Goal: Task Accomplishment & Management: Complete application form

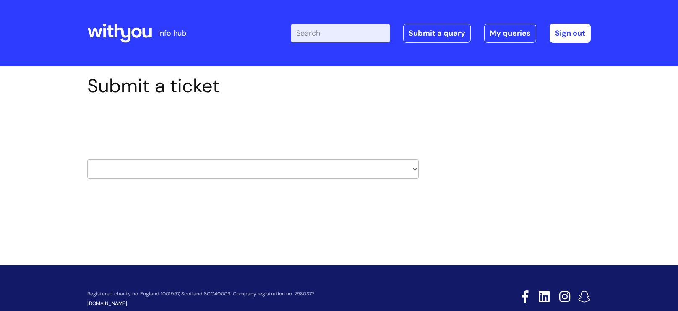
click at [236, 172] on select "HR / People IT and Support Clinical Drug Alerts Finance Accounts Data Support T…" at bounding box center [252, 168] width 331 height 19
select select "payroll"
click at [87, 159] on select "HR / People IT and Support Clinical Drug Alerts Finance Accounts Data Support T…" at bounding box center [252, 168] width 331 height 19
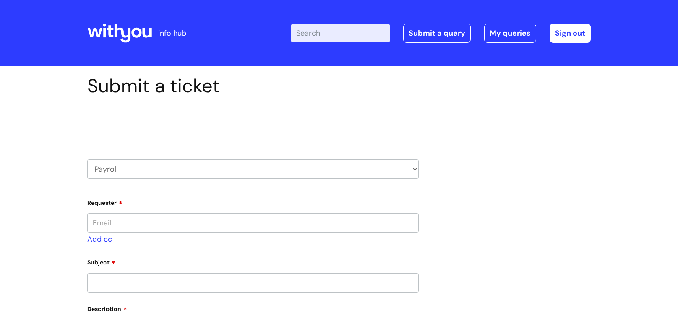
type input "[EMAIL_ADDRESS][PERSON_NAME][DOMAIN_NAME]"
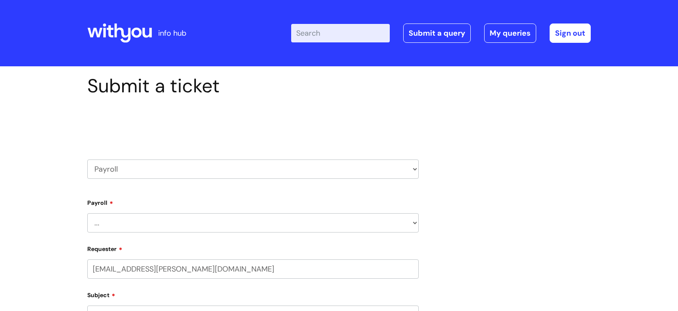
select select "80004418365"
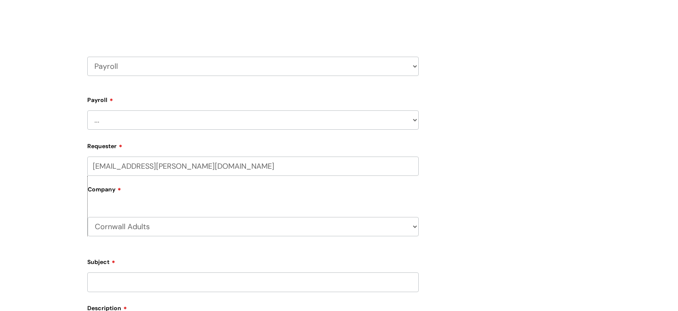
scroll to position [122, 0]
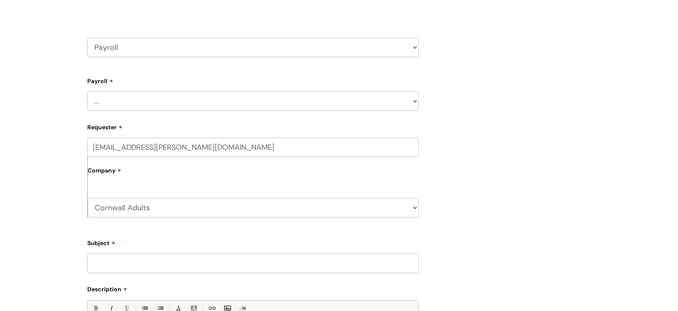
click at [178, 104] on select "... New Hires bank details/starter checklist forms Payroll queries Receiving in…" at bounding box center [252, 100] width 331 height 19
select select "Payroll queries"
click at [87, 91] on select "... New Hires bank details/starter checklist forms Payroll queries Receiving in…" at bounding box center [252, 100] width 331 height 19
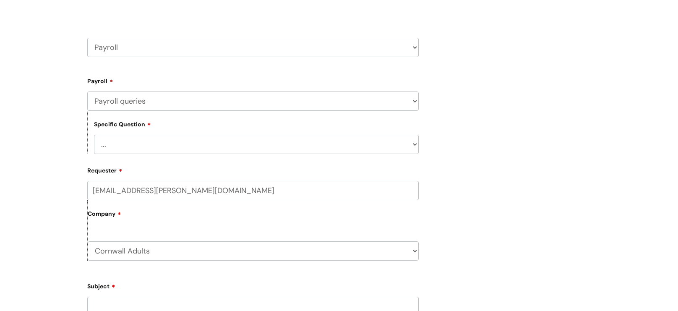
click at [163, 150] on select "... Changes queries Timesheet queries Salary and absence queries" at bounding box center [256, 144] width 325 height 19
select select "Changes queries"
click at [94, 136] on select "... Changes queries Timesheet queries Salary and absence queries" at bounding box center [256, 144] width 325 height 19
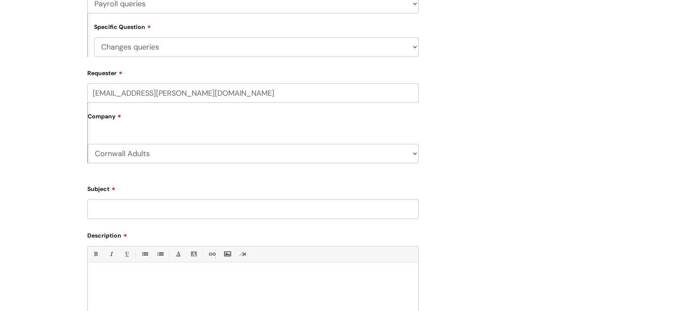
scroll to position [234, 0]
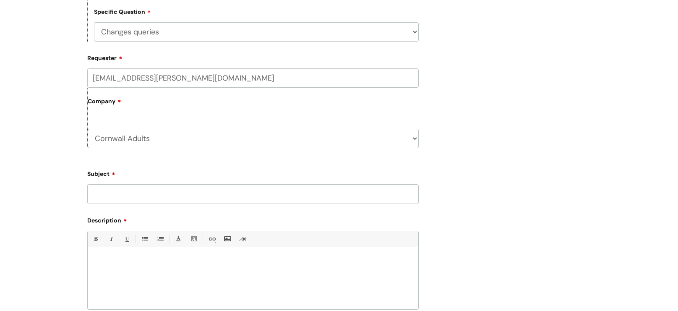
click at [190, 200] on input "Subject" at bounding box center [252, 193] width 331 height 19
type input "Bank info"
click at [189, 265] on p at bounding box center [253, 262] width 318 height 8
paste div
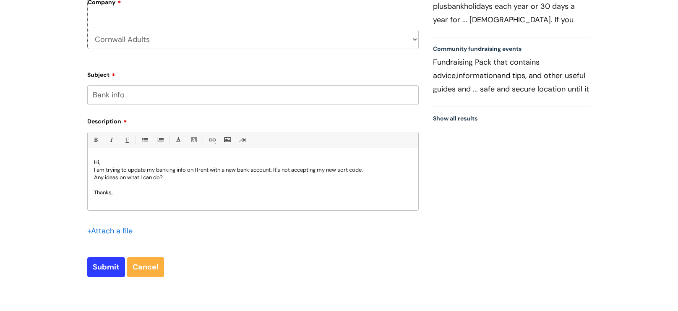
scroll to position [350, 0]
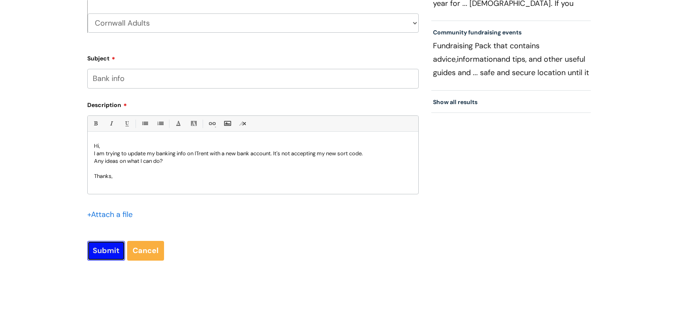
click at [110, 254] on input "Submit" at bounding box center [106, 250] width 38 height 19
type input "Please Wait..."
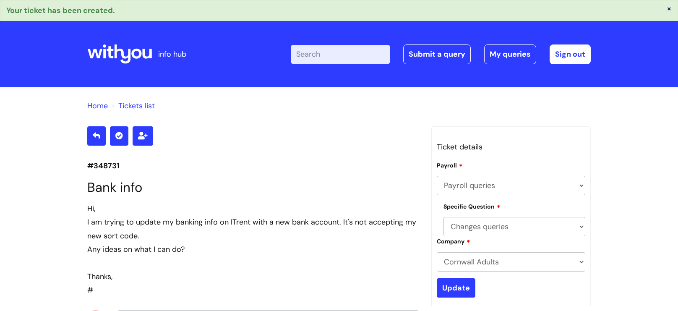
select select "Payroll queries"
select select "Changes queries"
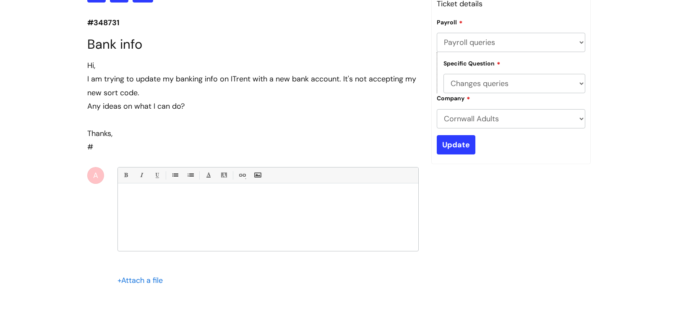
scroll to position [108, 0]
